Goal: Check status

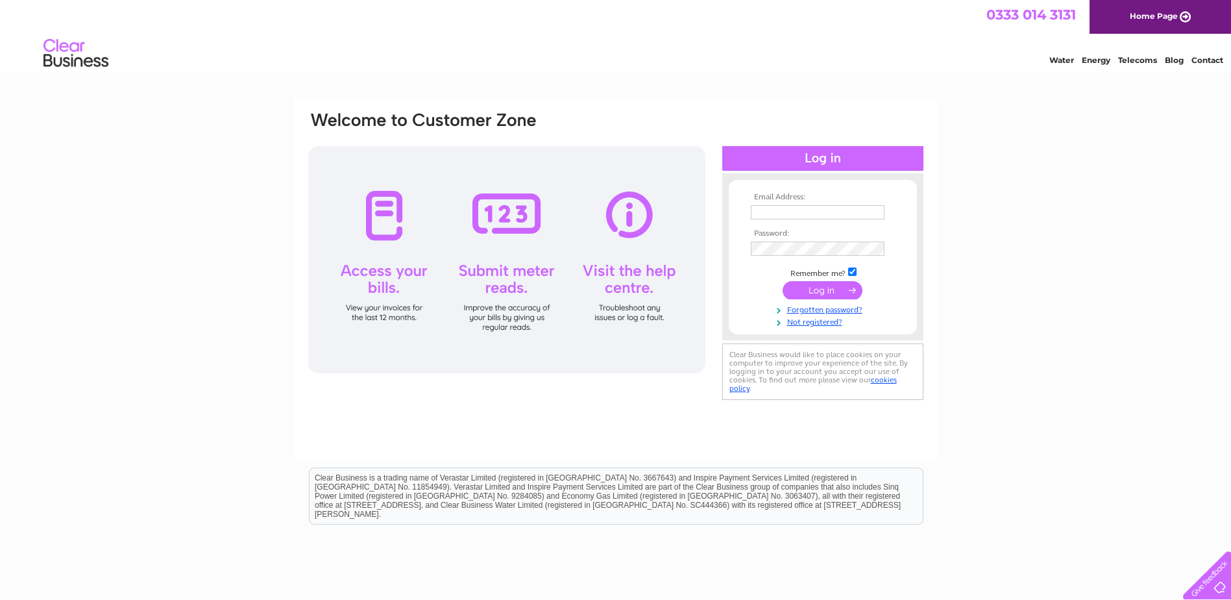
click at [767, 217] on input "text" at bounding box center [818, 212] width 134 height 14
paste input "iferguson@centurionukrs.com"
type input "iferguson@centurionukrs.com"
click at [774, 240] on td at bounding box center [823, 248] width 151 height 21
click at [822, 291] on input "submit" at bounding box center [823, 291] width 80 height 18
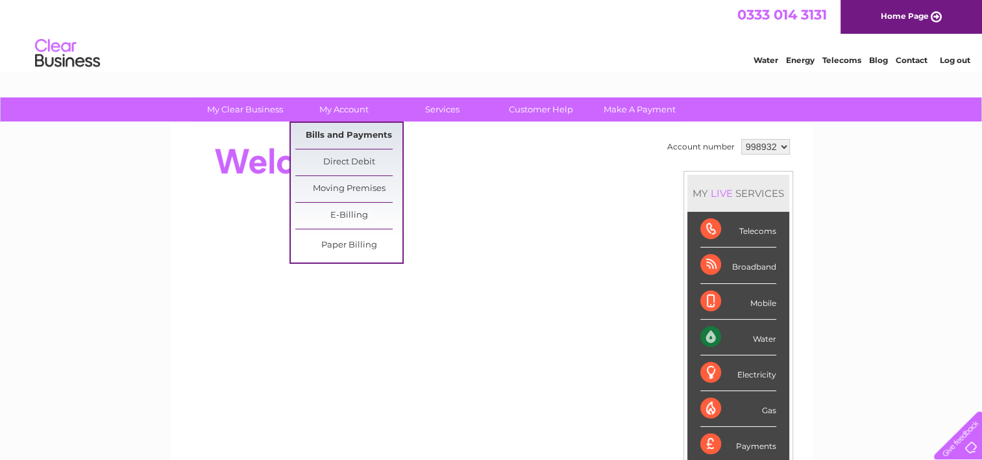
click at [353, 136] on link "Bills and Payments" at bounding box center [348, 136] width 107 height 26
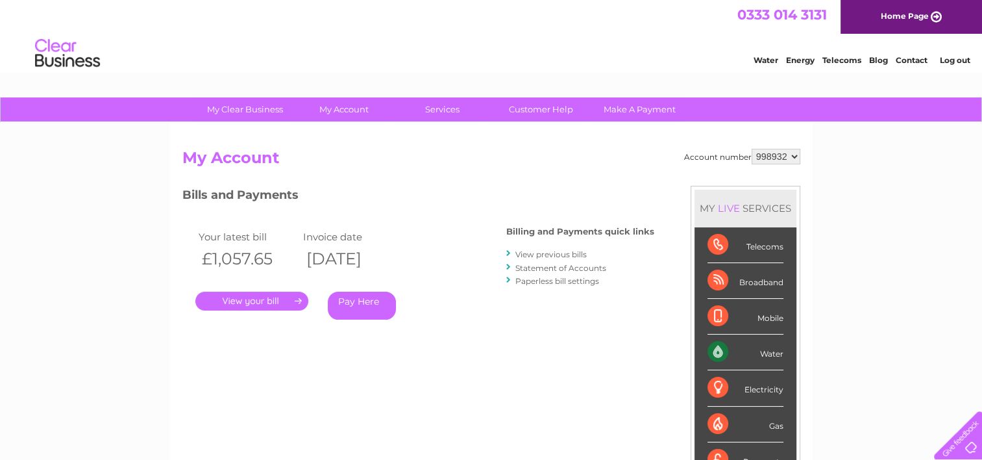
click at [548, 251] on link "View previous bills" at bounding box center [550, 254] width 71 height 10
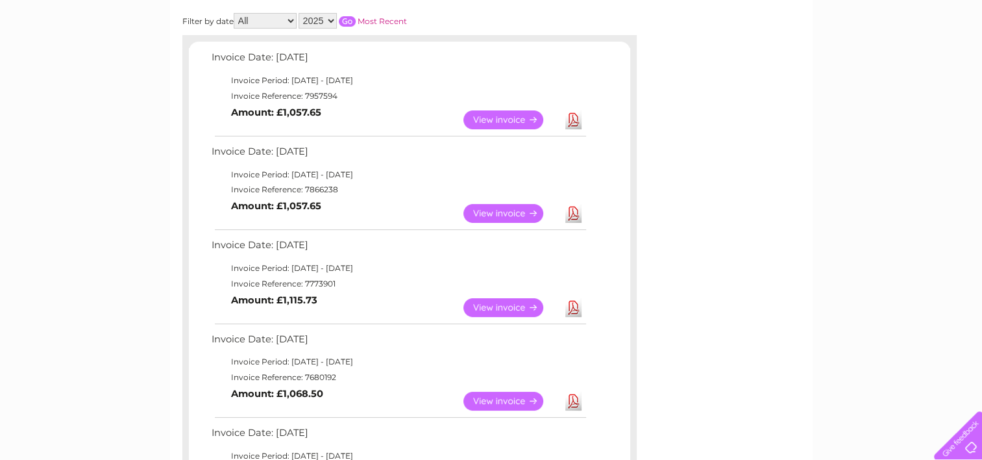
scroll to position [260, 0]
